Goal: Task Accomplishment & Management: Manage account settings

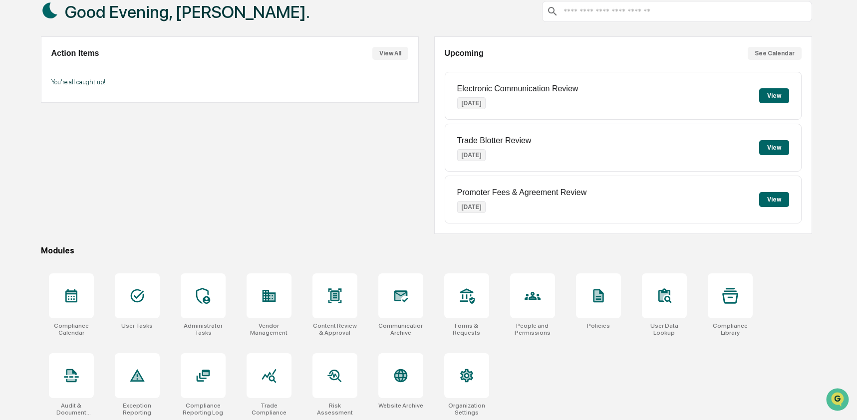
scroll to position [65, 0]
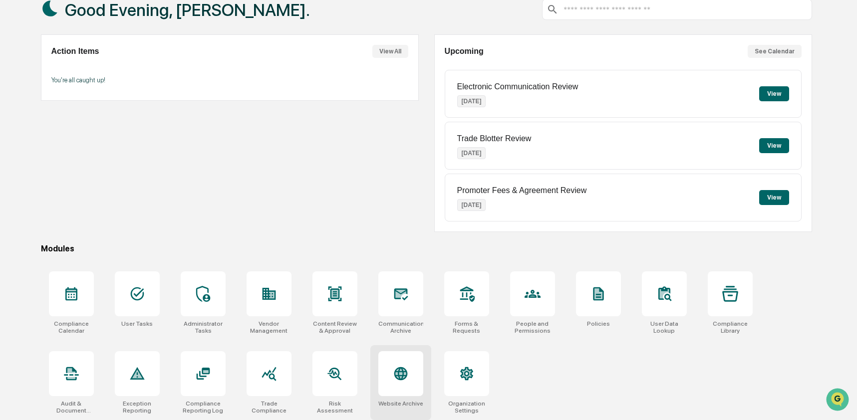
click at [398, 371] on icon at bounding box center [400, 373] width 13 height 13
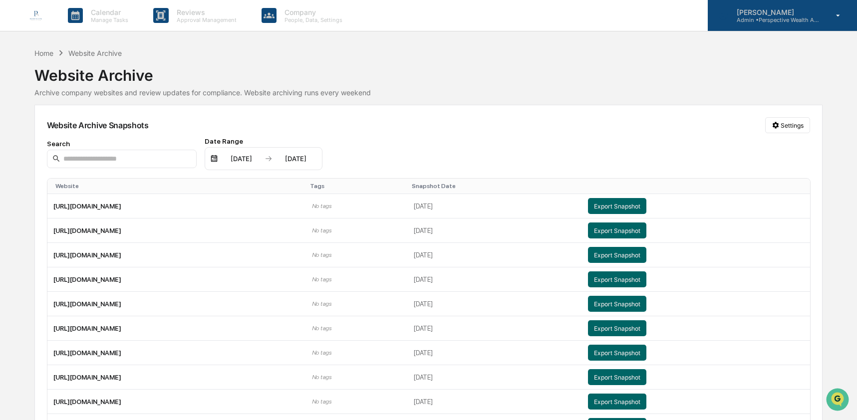
click at [775, 19] on p "Admin • Perspective Wealth Advisors" at bounding box center [774, 19] width 93 height 7
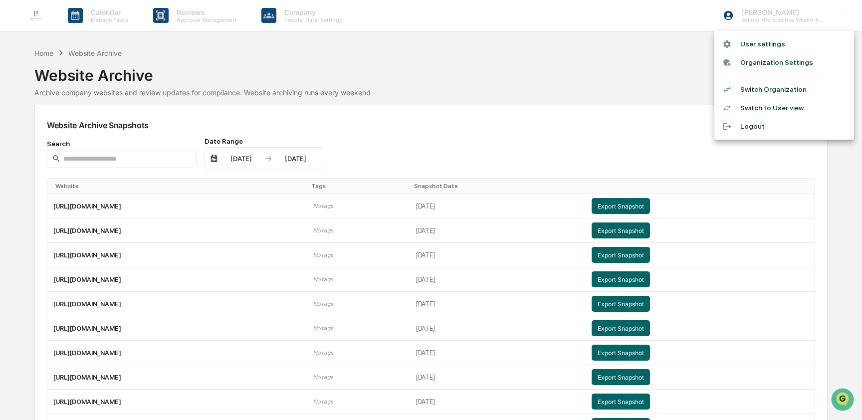
click at [770, 88] on li "Switch Organization" at bounding box center [784, 89] width 140 height 18
